Goal: Task Accomplishment & Management: Use online tool/utility

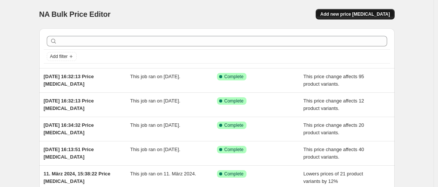
click at [347, 18] on button "Add new price [MEDICAL_DATA]" at bounding box center [355, 14] width 79 height 10
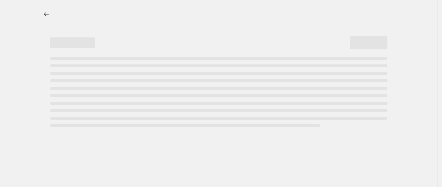
select select "percentage"
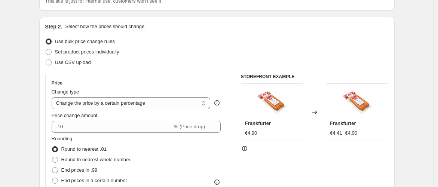
scroll to position [136, 0]
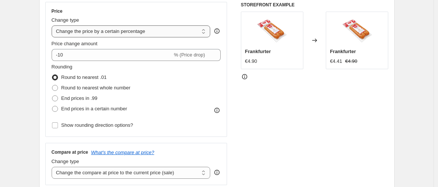
click at [180, 36] on select "Change the price to a certain amount Change the price by a certain amount Chang…" at bounding box center [131, 31] width 159 height 12
click at [53, 25] on select "Change the price to a certain amount Change the price by a certain amount Chang…" at bounding box center [131, 31] width 159 height 12
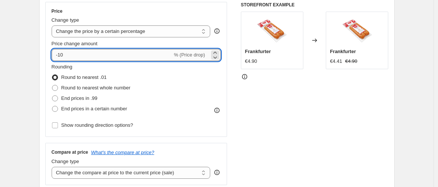
click at [114, 56] on input "-10" at bounding box center [112, 55] width 121 height 12
drag, startPoint x: 114, startPoint y: 56, endPoint x: 52, endPoint y: 55, distance: 62.1
click at [52, 55] on div "Price Change type Change the price to a certain amount Change the price by a ce…" at bounding box center [136, 69] width 182 height 135
type input "100"
click at [143, 67] on div "Rounding Round to nearest .01 Round to nearest whole number End prices in .99 E…" at bounding box center [136, 88] width 169 height 51
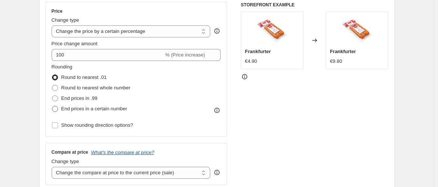
click at [56, 108] on span at bounding box center [55, 109] width 6 height 6
click at [52, 106] on input "End prices in a certain number" at bounding box center [52, 106] width 0 height 0
radio input "true"
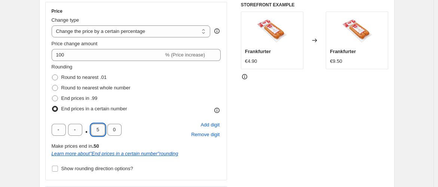
click at [100, 132] on input "5" at bounding box center [98, 130] width 14 height 12
type input "9"
click at [122, 139] on div ". 9 0 Add digit Remove digit Make prices end in .90 Learn more about " End pric…" at bounding box center [136, 138] width 169 height 37
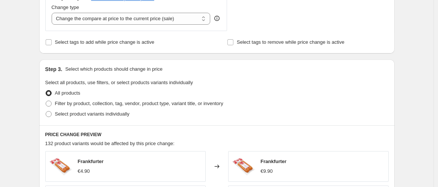
scroll to position [391, 0]
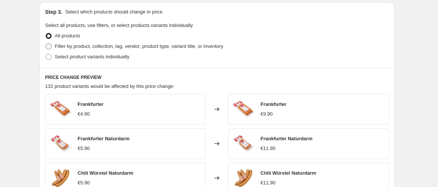
click at [52, 47] on span at bounding box center [48, 46] width 7 height 7
click at [46, 44] on input "Filter by product, collection, tag, vendor, product type, variant title, or inv…" at bounding box center [46, 43] width 0 height 0
radio input "true"
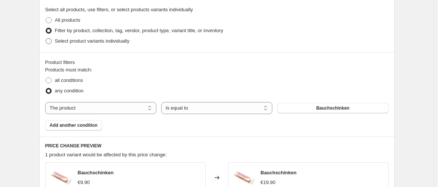
scroll to position [436, 0]
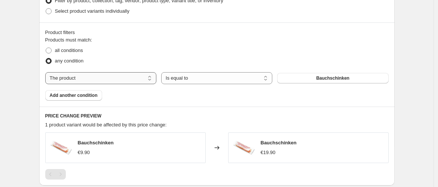
click at [144, 78] on select "The product The product's collection The product's tag The product's vendor The…" at bounding box center [100, 78] width 111 height 12
select select "collection"
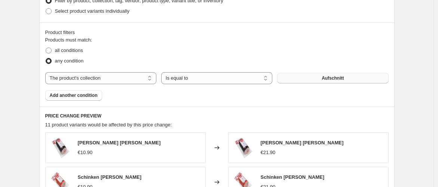
click at [288, 77] on button "Aufschnitt" at bounding box center [332, 78] width 111 height 10
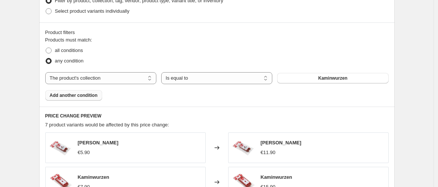
click at [99, 97] on button "Add another condition" at bounding box center [73, 95] width 57 height 10
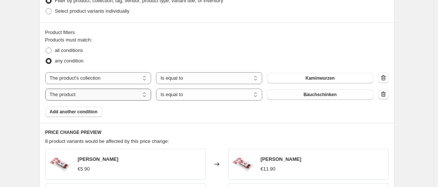
click at [129, 96] on select "The product The product's collection The product's tag The product's vendor The…" at bounding box center [98, 95] width 106 height 12
select select "collection"
click at [314, 92] on span "Aufschnitt" at bounding box center [320, 95] width 22 height 6
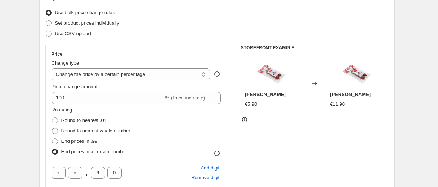
scroll to position [94, 0]
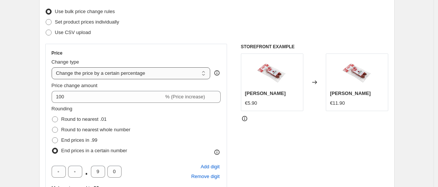
click at [161, 70] on select "Change the price to a certain amount Change the price by a certain amount Chang…" at bounding box center [131, 73] width 159 height 12
select select "pc"
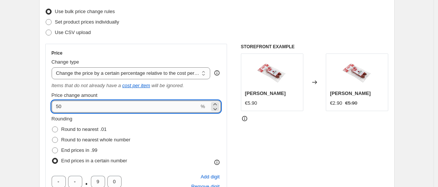
click at [68, 106] on input "50" at bounding box center [126, 107] width 148 height 12
drag, startPoint x: 68, startPoint y: 106, endPoint x: 57, endPoint y: 106, distance: 10.9
click at [57, 106] on input "50" at bounding box center [126, 107] width 148 height 12
click at [137, 76] on select "Change the price to a certain amount Change the price by a certain amount Chang…" at bounding box center [131, 73] width 159 height 12
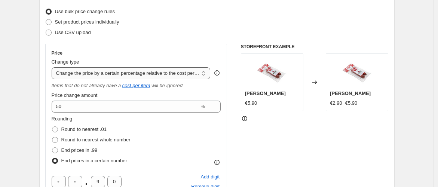
click at [53, 67] on select "Change the price to a certain amount Change the price by a certain amount Chang…" at bounding box center [131, 73] width 159 height 12
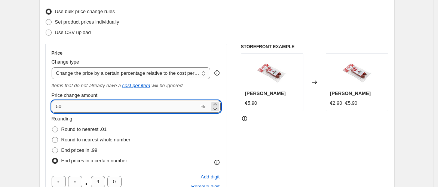
click at [93, 107] on input "50" at bounding box center [126, 107] width 148 height 12
type input "5"
type input "150"
click at [120, 116] on fieldset "Rounding Round to nearest .01 Round to nearest whole number End prices in .99 E…" at bounding box center [91, 140] width 79 height 51
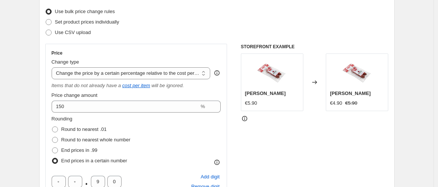
click at [185, 31] on div "Use CSV upload" at bounding box center [216, 32] width 343 height 10
click at [195, 71] on select "Change the price to a certain amount Change the price by a certain amount Chang…" at bounding box center [131, 73] width 159 height 12
click at [53, 67] on select "Change the price to a certain amount Change the price by a certain amount Chang…" at bounding box center [131, 73] width 159 height 12
click at [247, 150] on div "STOREFRONT EXAMPLE [PERSON_NAME] Kaminwurzen €5.90 Changed to [PERSON_NAME] Kam…" at bounding box center [315, 162] width 148 height 236
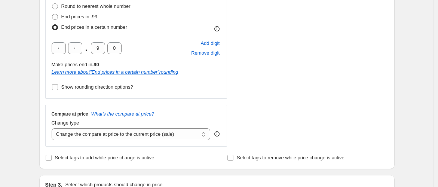
scroll to position [227, 0]
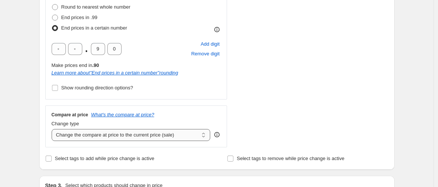
click at [177, 136] on select "Change the compare at price to the current price (sale) Change the compare at p…" at bounding box center [131, 135] width 159 height 12
click at [261, 132] on div "STOREFRONT EXAMPLE [PERSON_NAME] Kaminwurzen €5.90 Changed to [PERSON_NAME] Kam…" at bounding box center [315, 29] width 148 height 236
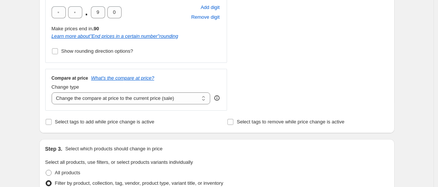
scroll to position [263, 0]
click at [183, 100] on select "Change the compare at price to the current price (sale) Change the compare at p…" at bounding box center [131, 99] width 159 height 12
click at [202, 73] on div "Compare at price What's the compare at price? Change type Change the compare at…" at bounding box center [136, 90] width 182 height 42
click at [180, 95] on select "Change the compare at price to the current price (sale) Change the compare at p…" at bounding box center [131, 99] width 159 height 12
select select "no_change"
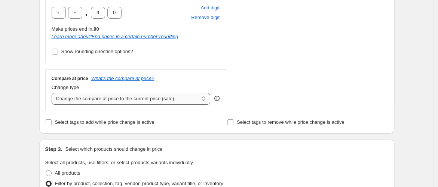
click at [53, 93] on select "Change the compare at price to the current price (sale) Change the compare at p…" at bounding box center [131, 99] width 159 height 12
click at [215, 135] on div "Step 1. Optionally give your price [MEDICAL_DATA] a title (eg "March 30% off sa…" at bounding box center [213, 176] width 361 height 834
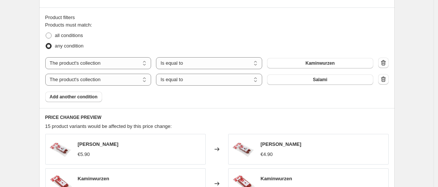
scroll to position [461, 0]
click at [51, 37] on span at bounding box center [49, 36] width 6 height 6
click at [46, 33] on input "all conditions" at bounding box center [46, 33] width 0 height 0
radio input "true"
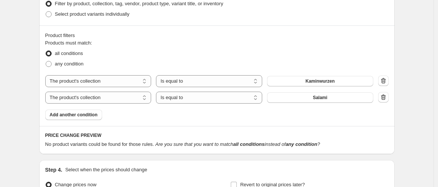
scroll to position [443, 0]
click at [52, 64] on span at bounding box center [49, 64] width 6 height 6
click at [46, 61] on input "any condition" at bounding box center [46, 61] width 0 height 0
radio input "true"
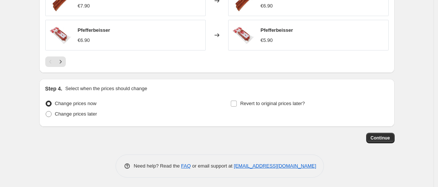
scroll to position [713, 0]
click at [61, 60] on icon "Next" at bounding box center [60, 61] width 2 height 3
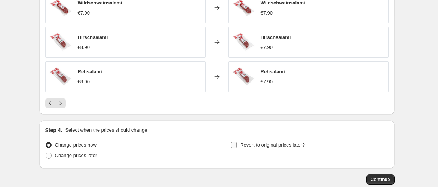
scroll to position [670, 0]
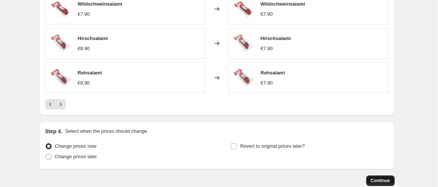
click at [379, 178] on span "Continue" at bounding box center [380, 181] width 19 height 6
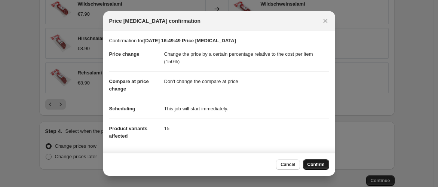
click at [311, 168] on button "Confirm" at bounding box center [316, 164] width 26 height 10
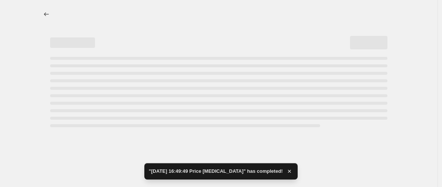
select select "pc"
select select "no_change"
select select "collection"
